Goal: Obtain resource: Download file/media

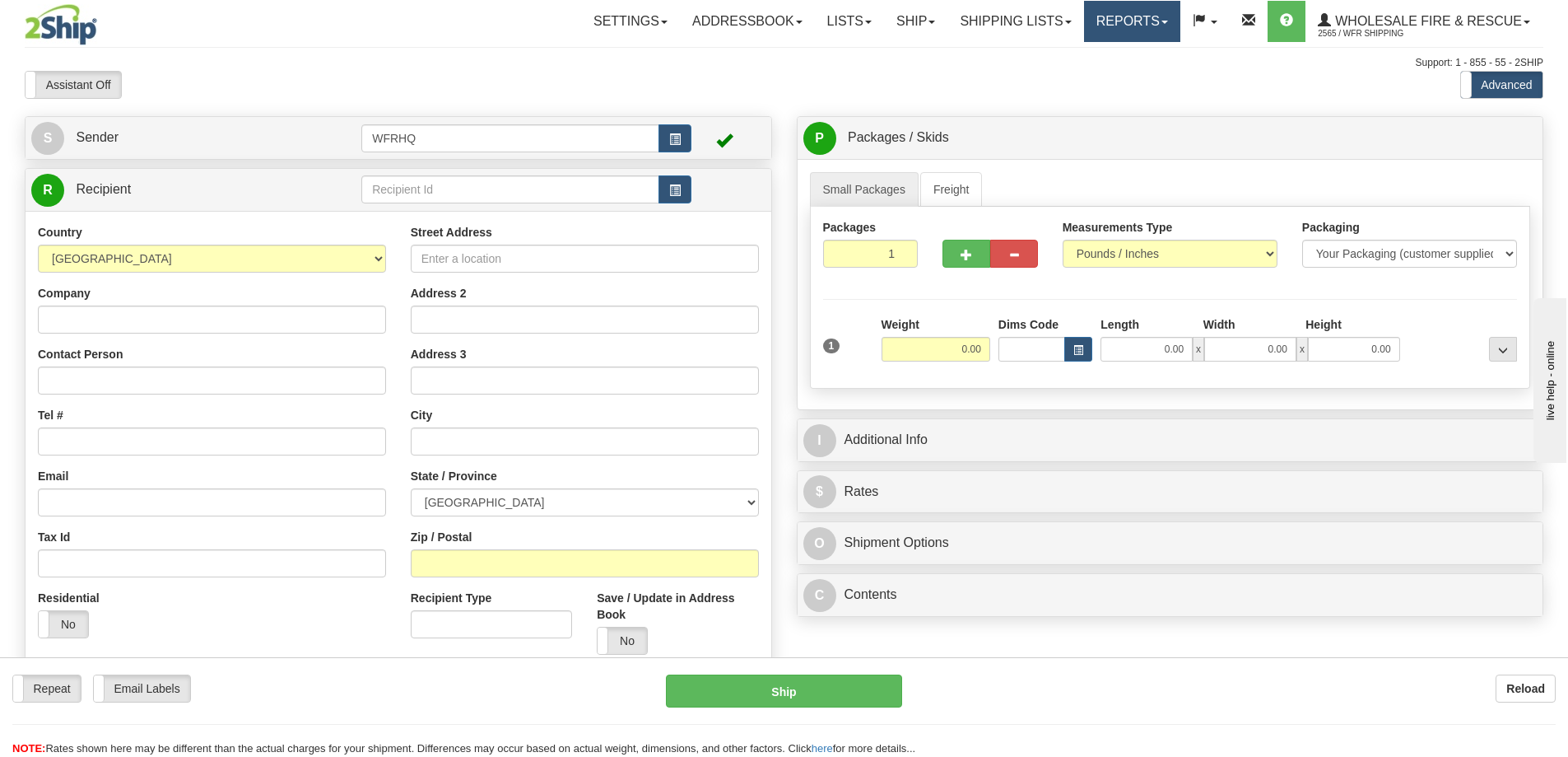
click at [1123, 14] on link "Reports" at bounding box center [1132, 22] width 96 height 41
click at [1077, 53] on span "Standard" at bounding box center [1068, 58] width 47 height 13
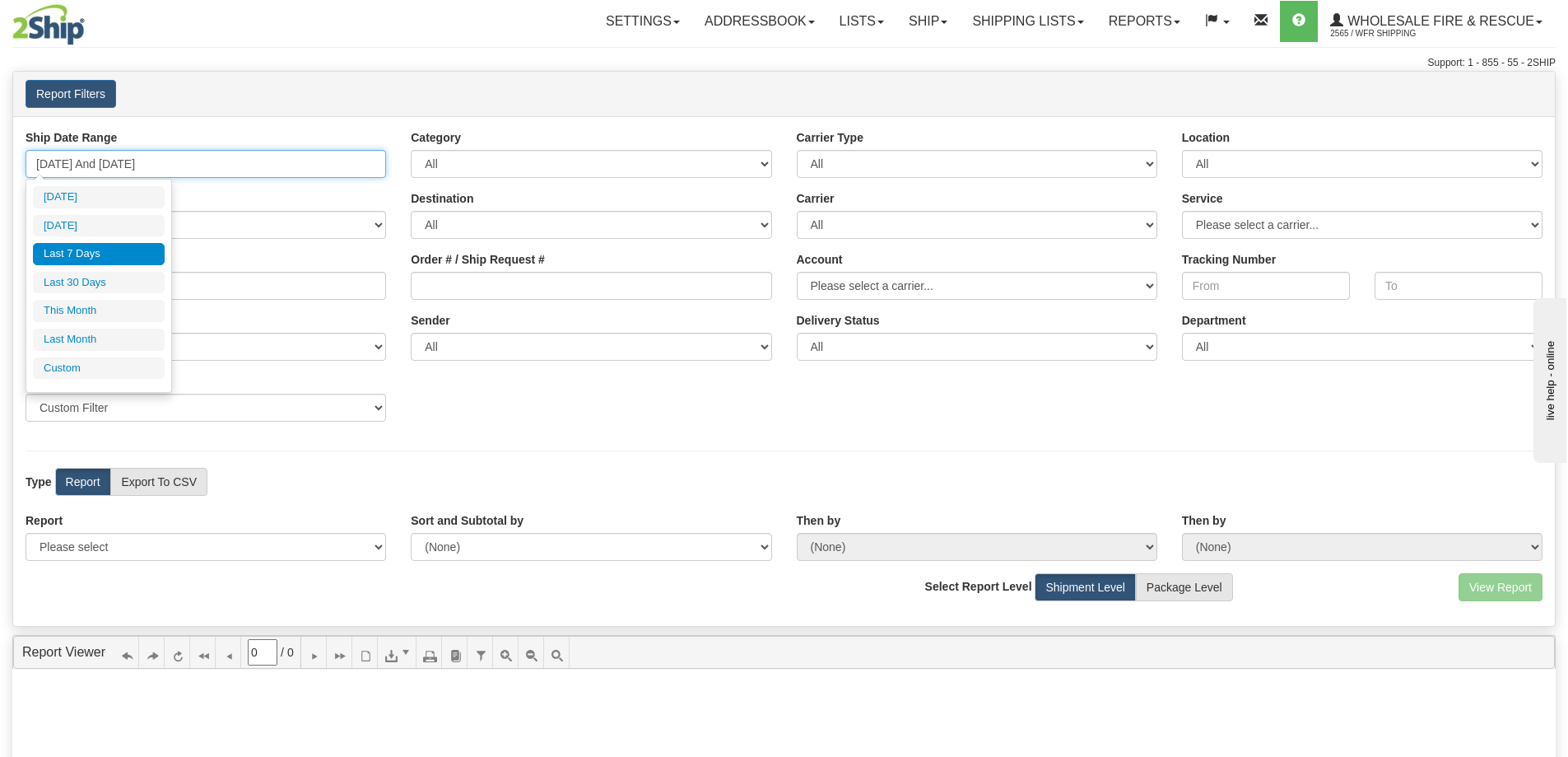
click at [174, 156] on input "[DATE] And [DATE]" at bounding box center [205, 164] width 360 height 28
click at [115, 218] on li "[DATE]" at bounding box center [99, 225] width 132 height 22
type input "[DATE] And [DATE]"
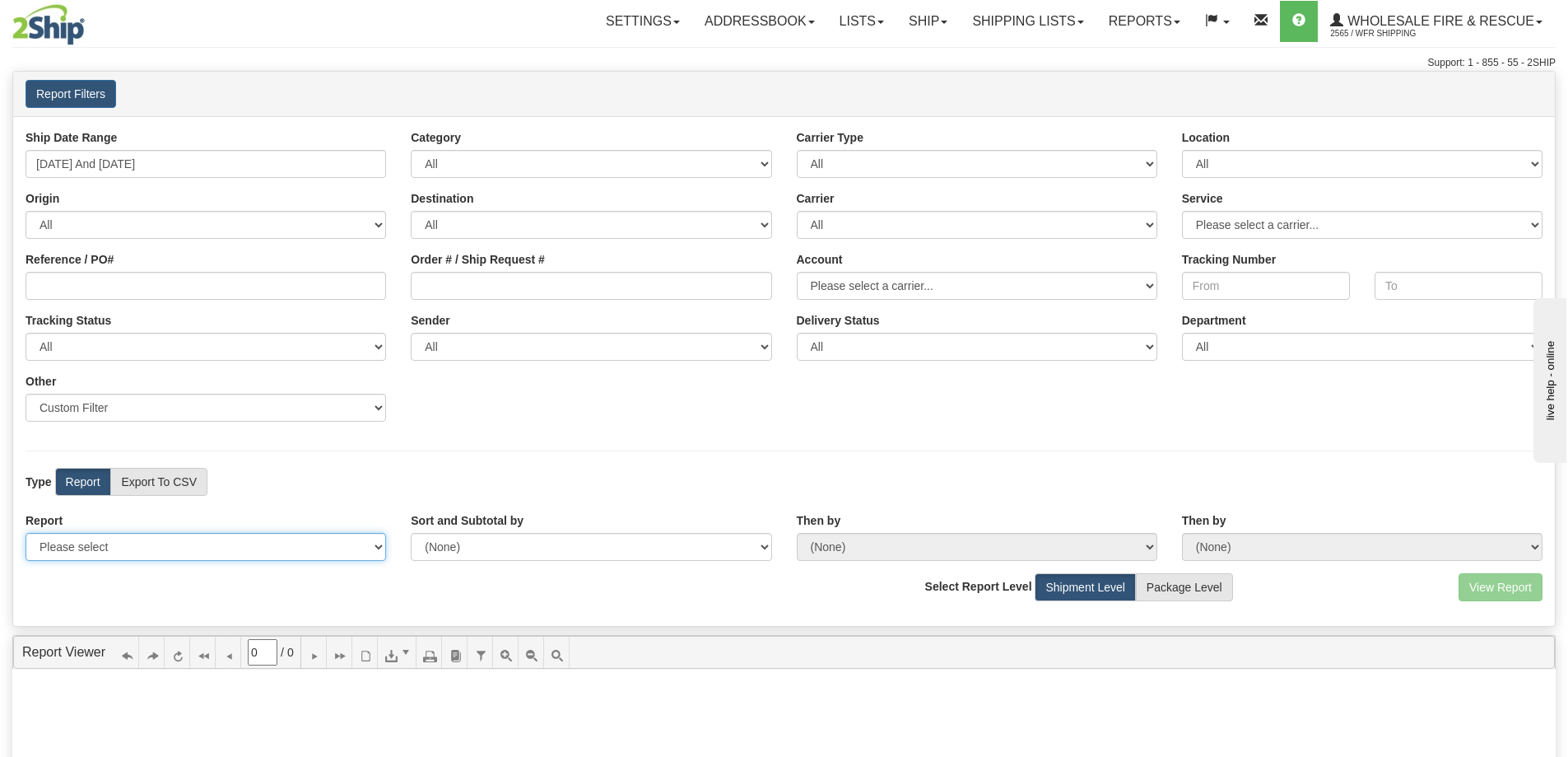
click at [103, 547] on select "Please select 1 Line Shipment Report Address Detail Basic Shipment Overview Can…" at bounding box center [205, 547] width 360 height 28
select select "Users\Full Reference Detail.trdx"
click at [26, 533] on select "Please select 1 Line Shipment Report Address Detail Basic Shipment Overview Can…" at bounding box center [205, 547] width 360 height 28
click at [1497, 588] on button "View Report" at bounding box center [1500, 587] width 84 height 28
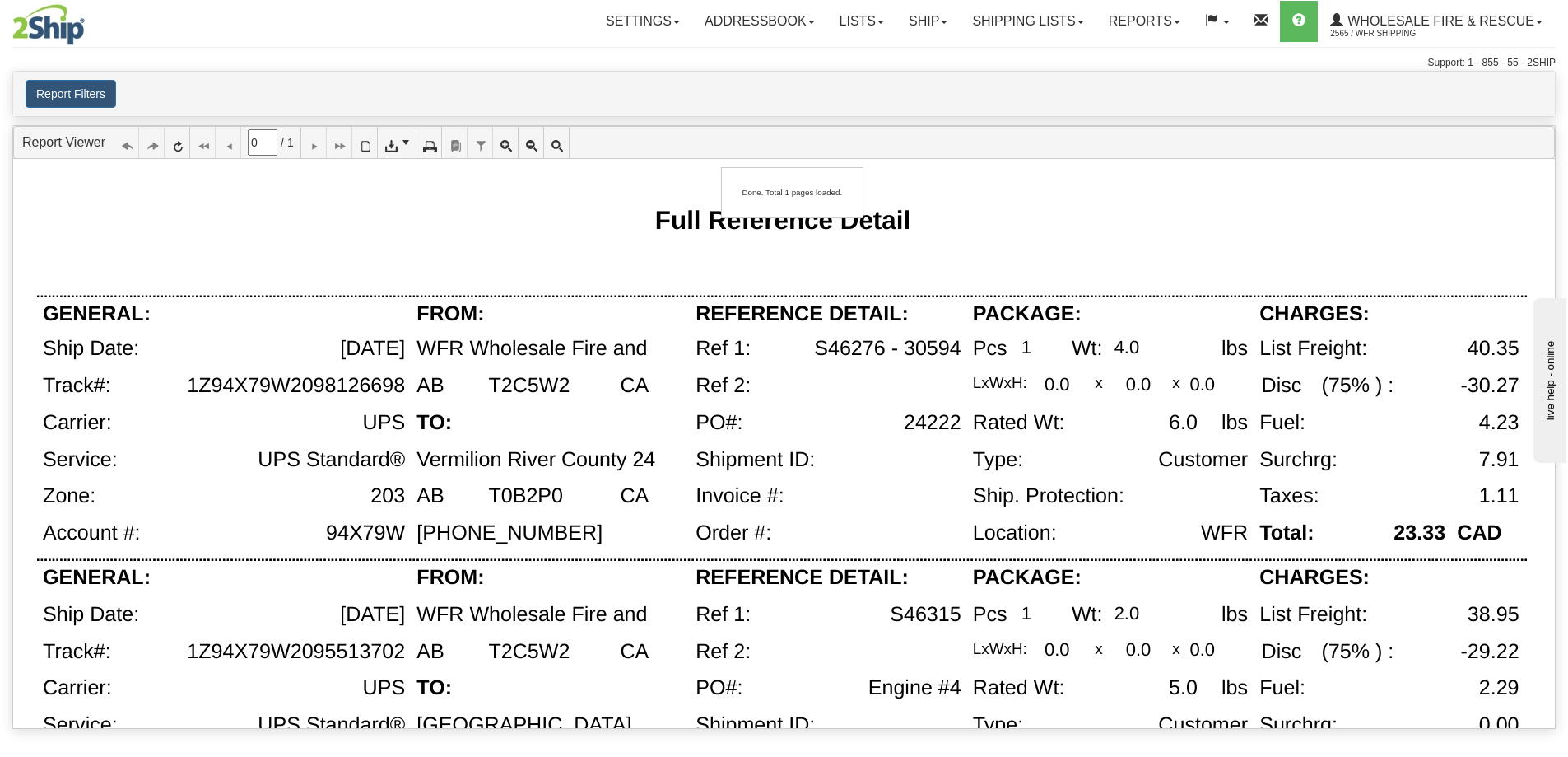
type input "1"
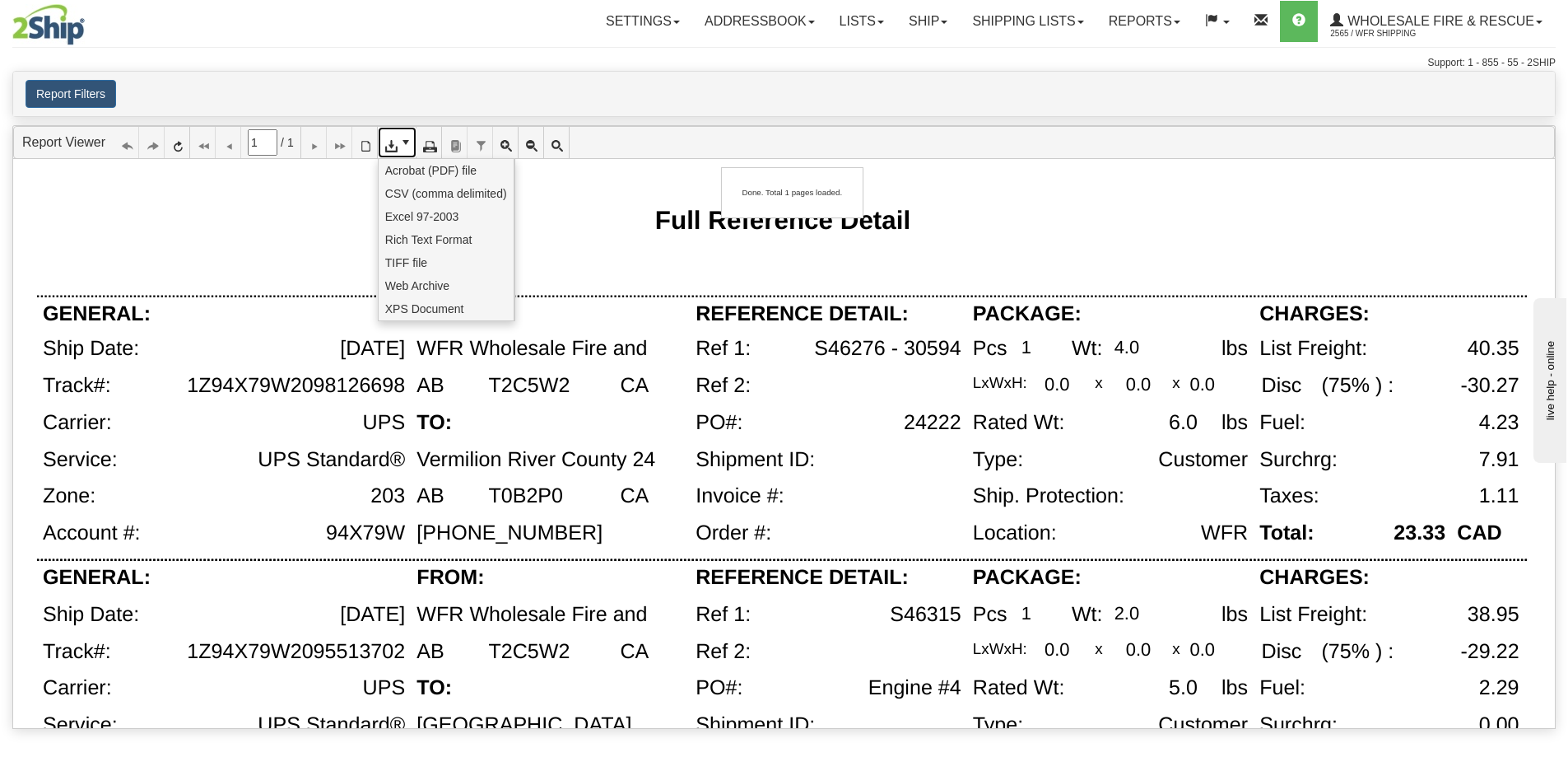
click at [396, 146] on icon at bounding box center [390, 142] width 12 height 12
click at [402, 196] on span "CSV (comma delimited)" at bounding box center [445, 194] width 122 height 17
